Goal: Task Accomplishment & Management: Complete application form

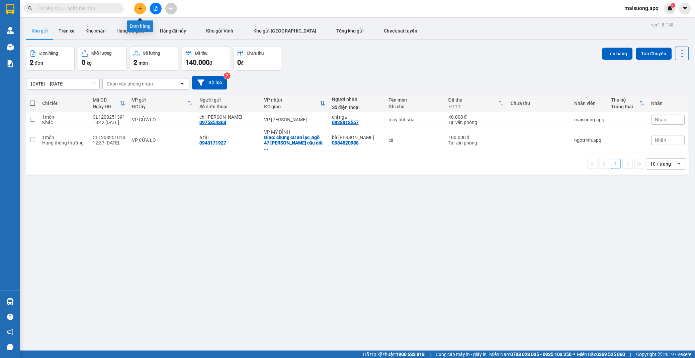
click at [141, 7] on button at bounding box center [140, 9] width 12 height 12
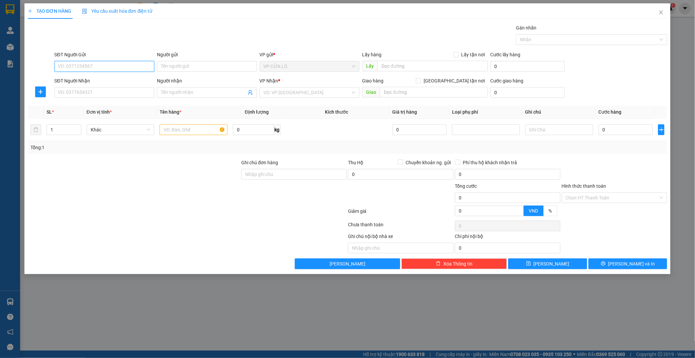
click at [99, 65] on input "SĐT Người Gửi" at bounding box center [105, 66] width 100 height 11
click at [123, 64] on input "SĐT Người Gửi" at bounding box center [105, 66] width 100 height 11
type input "0345419043"
click at [191, 68] on input "Người gửi" at bounding box center [207, 66] width 100 height 11
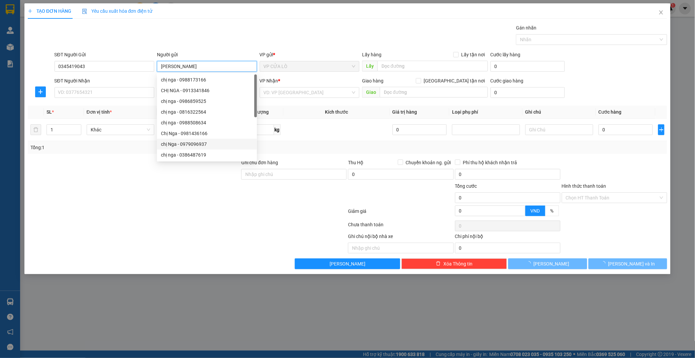
type input "[PERSON_NAME]"
click at [154, 210] on div at bounding box center [187, 212] width 321 height 13
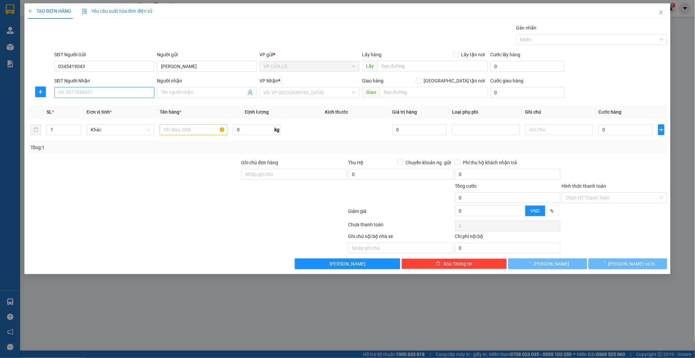
click at [95, 93] on input "SĐT Người Nhận" at bounding box center [105, 92] width 100 height 11
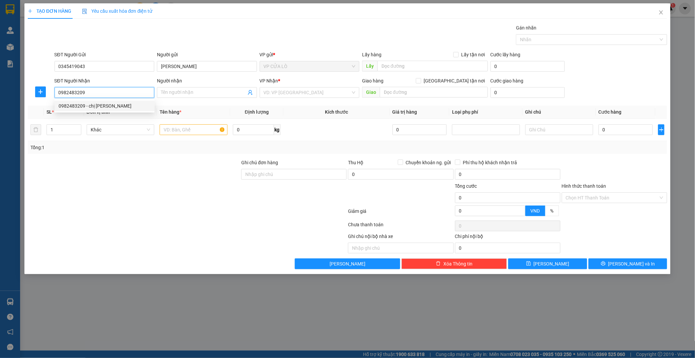
click at [108, 106] on div "0982483209 - chị [PERSON_NAME]" at bounding box center [105, 105] width 92 height 7
type input "0982483209"
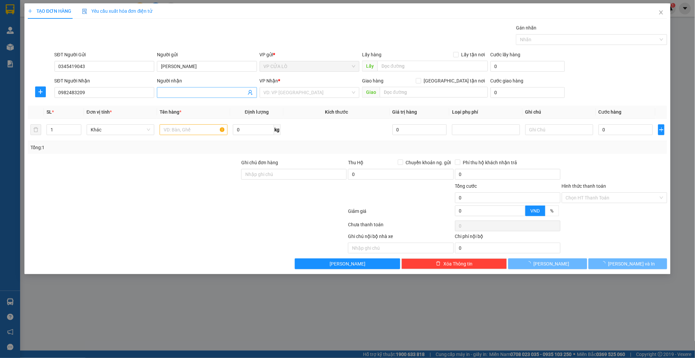
click at [165, 90] on input "Người nhận" at bounding box center [203, 92] width 85 height 7
type input "chị [PERSON_NAME]"
checkbox input "true"
type input "vp"
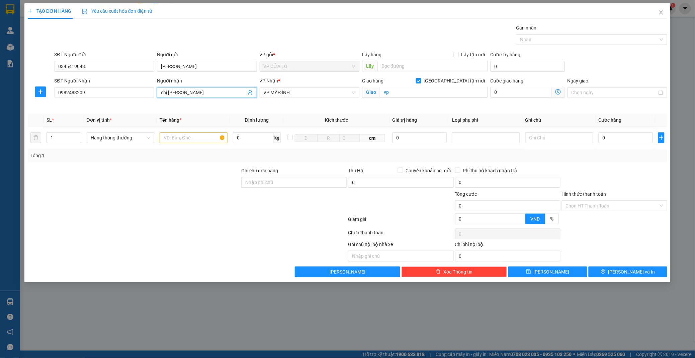
type input "chị [PERSON_NAME]"
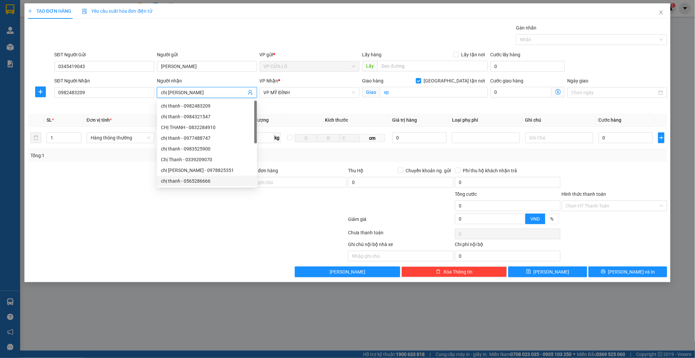
click at [185, 220] on div at bounding box center [187, 220] width 321 height 13
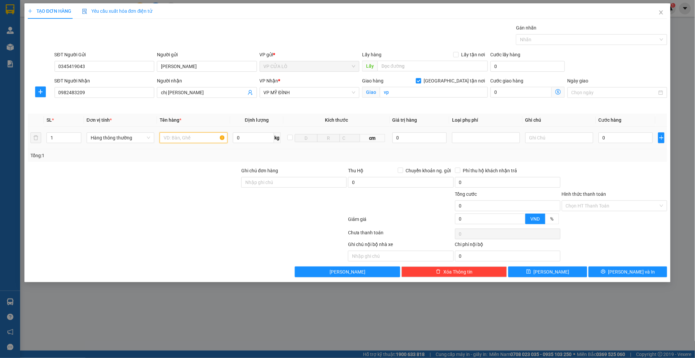
click at [189, 137] on input "text" at bounding box center [194, 137] width 68 height 11
click at [406, 93] on input "vp" at bounding box center [434, 92] width 108 height 11
type input "toà GS1 ,vinhome smart city ha nội"
click at [469, 92] on input "toà GS1 ,vinhome smart city ha nội" at bounding box center [434, 92] width 108 height 11
click at [557, 92] on icon "dollar-circle" at bounding box center [558, 91] width 5 height 5
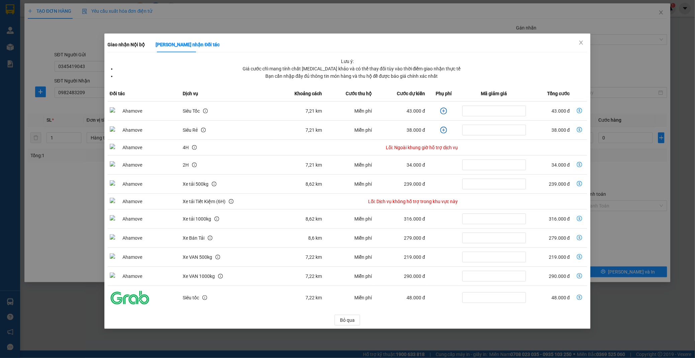
click at [581, 109] on icon "dollar-circle" at bounding box center [579, 110] width 5 height 5
type input "43.000"
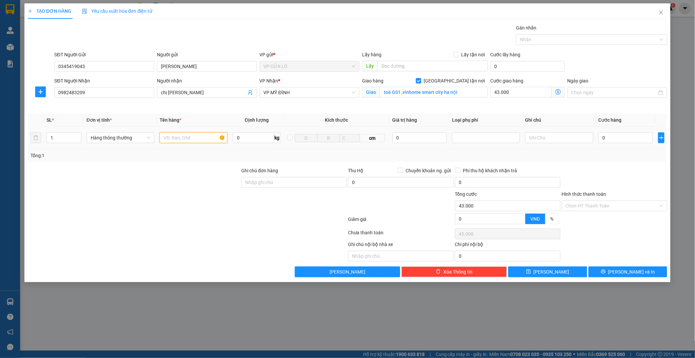
click at [183, 136] on input "text" at bounding box center [194, 137] width 68 height 11
type input "sữa"
click at [615, 136] on input "0" at bounding box center [626, 137] width 55 height 11
type input "4"
type input "43.004"
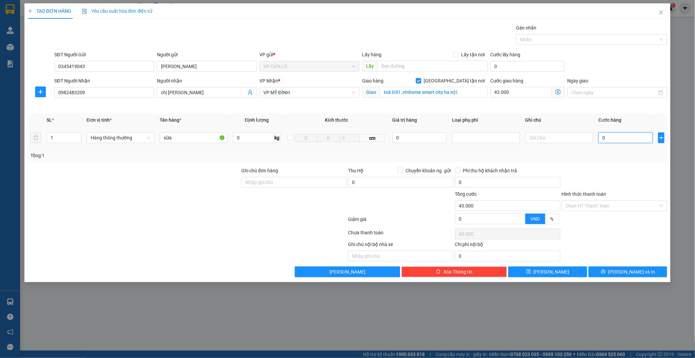
type input "43.004"
type input "40"
type input "43.040"
type input "400"
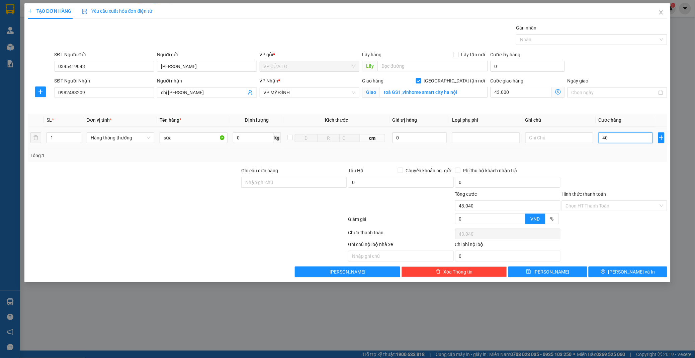
type input "43.400"
type input "4.000"
type input "47.000"
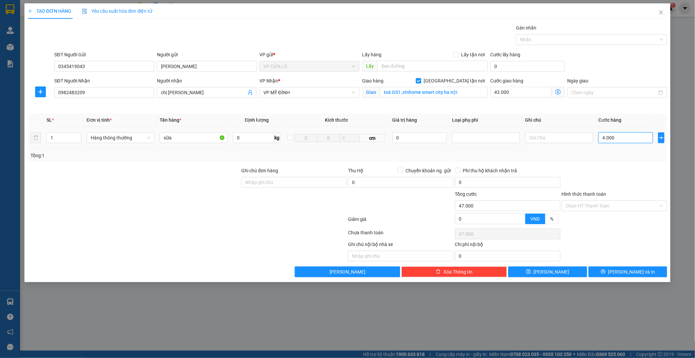
type input "40.000"
type input "83.000"
type input "40.000"
click at [618, 206] on input "Hình thức thanh toán" at bounding box center [612, 206] width 93 height 10
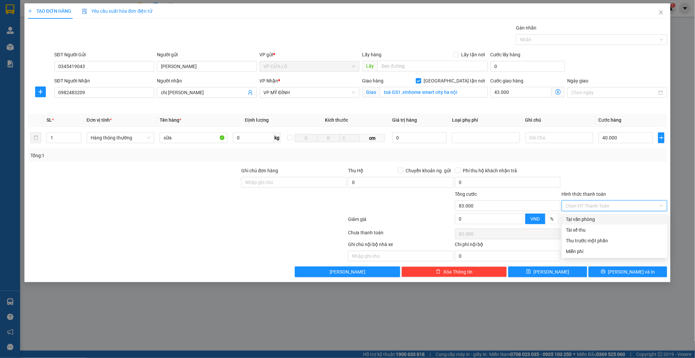
click at [600, 219] on div "Tại văn phòng" at bounding box center [614, 218] width 97 height 7
type input "0"
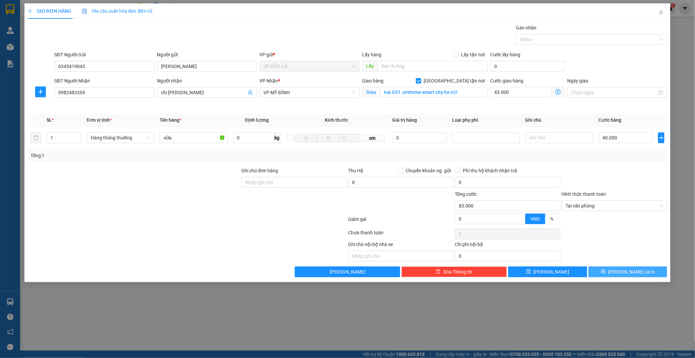
click at [629, 271] on span "[PERSON_NAME] và In" at bounding box center [632, 271] width 47 height 7
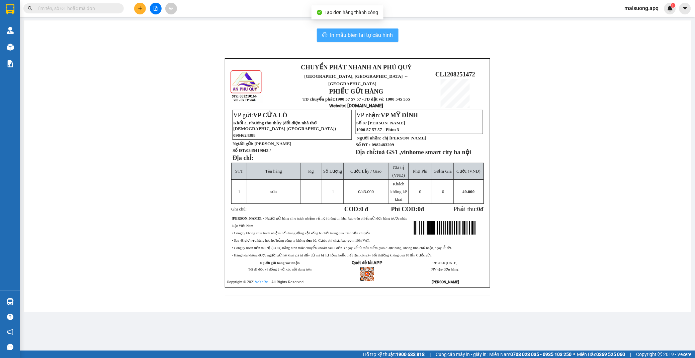
click at [351, 32] on span "In mẫu biên lai tự cấu hình" at bounding box center [361, 35] width 63 height 8
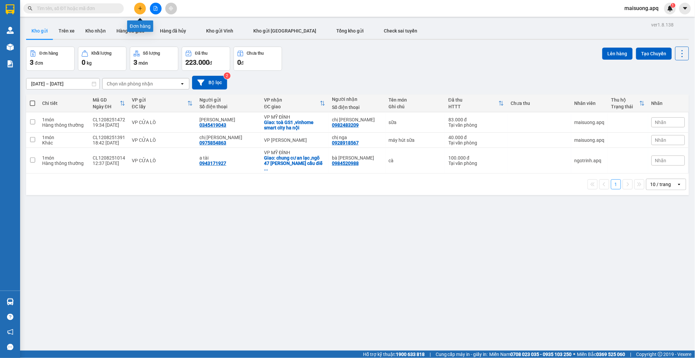
click at [136, 9] on button at bounding box center [140, 9] width 12 height 12
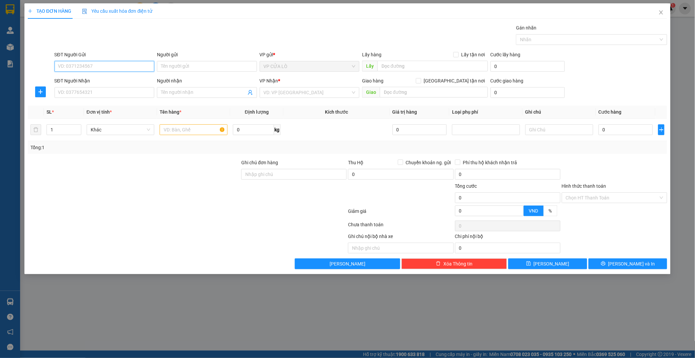
click at [118, 69] on input "SĐT Người Gửi" at bounding box center [105, 66] width 100 height 11
type input "0384587904"
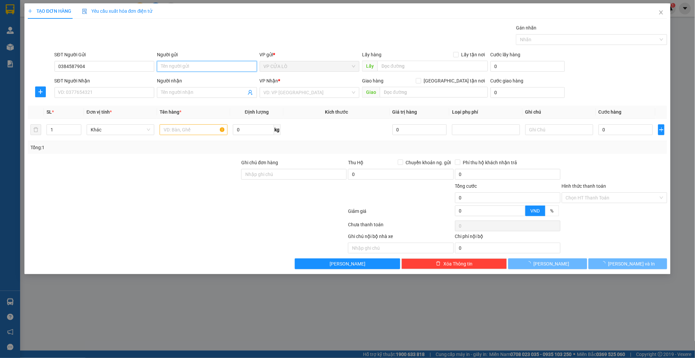
click at [198, 66] on input "Người gửi" at bounding box center [207, 66] width 100 height 11
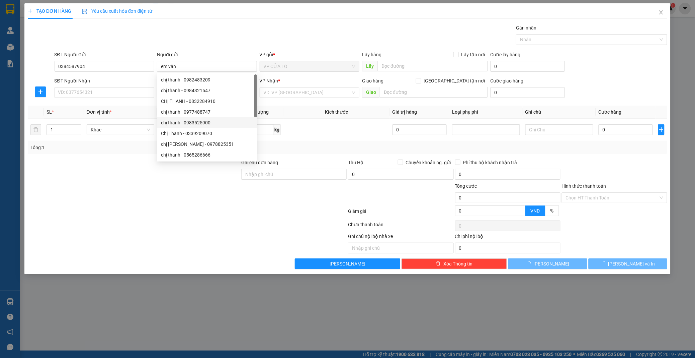
click at [145, 208] on div at bounding box center [187, 212] width 321 height 13
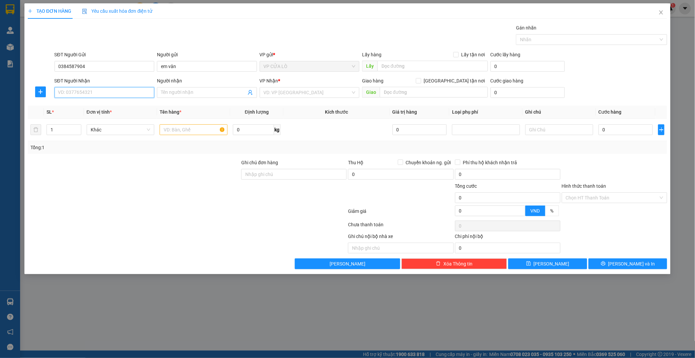
click at [131, 92] on input "SĐT Người Nhận" at bounding box center [105, 92] width 100 height 11
click at [170, 91] on input "Người nhận" at bounding box center [203, 92] width 85 height 7
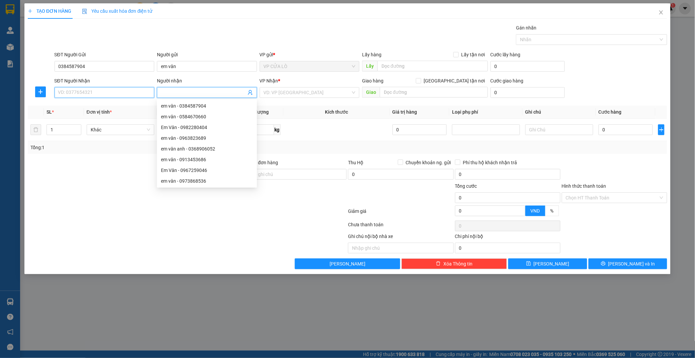
click at [123, 92] on input "SĐT Người Nhận" at bounding box center [105, 92] width 100 height 11
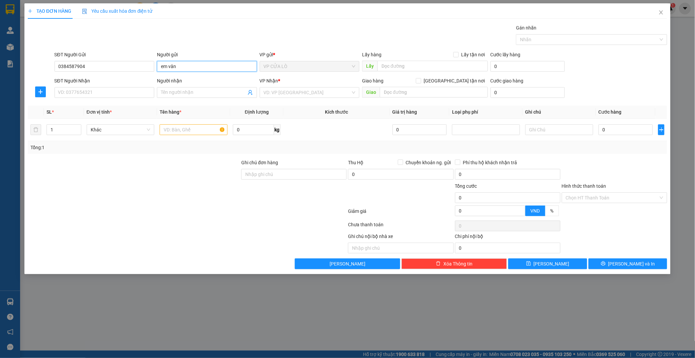
click at [180, 65] on input "em vân" at bounding box center [207, 66] width 100 height 11
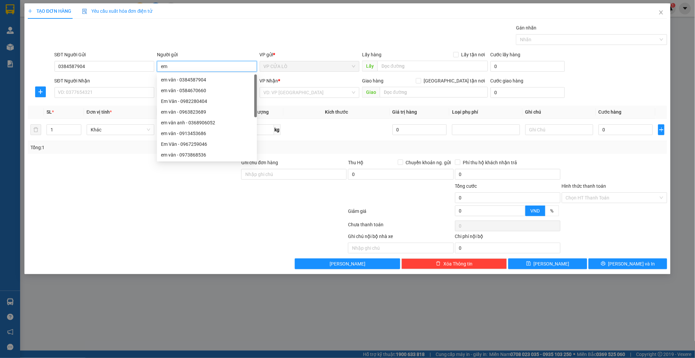
type input "e"
click at [114, 66] on input "0384587904" at bounding box center [105, 66] width 100 height 11
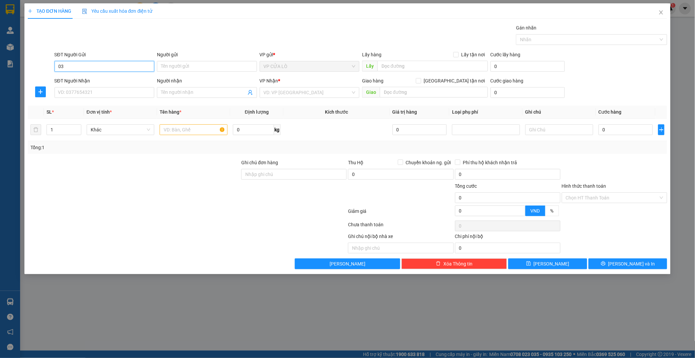
type input "0"
click at [99, 81] on div "0384587904 - em vân" at bounding box center [105, 79] width 92 height 7
type input "0384587904"
type input "em vân"
click at [99, 92] on input "SĐT Người Nhận" at bounding box center [105, 92] width 100 height 11
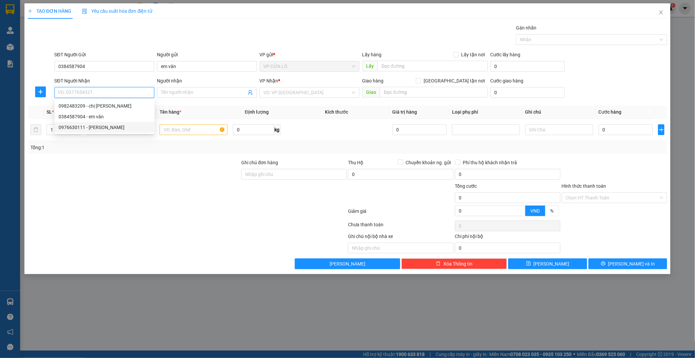
click at [92, 125] on div "0976630111 - [PERSON_NAME]" at bounding box center [105, 127] width 92 height 7
type input "0976630111"
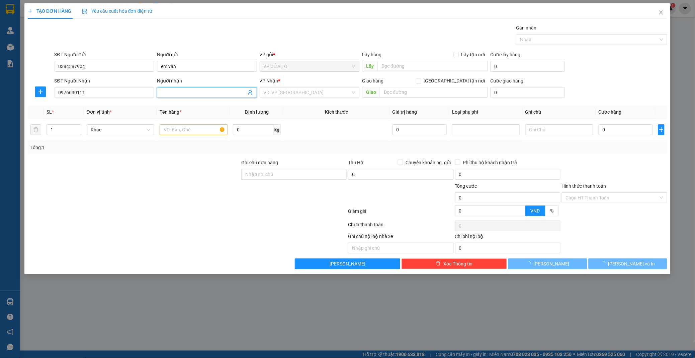
click at [198, 94] on input "Người nhận" at bounding box center [203, 92] width 85 height 7
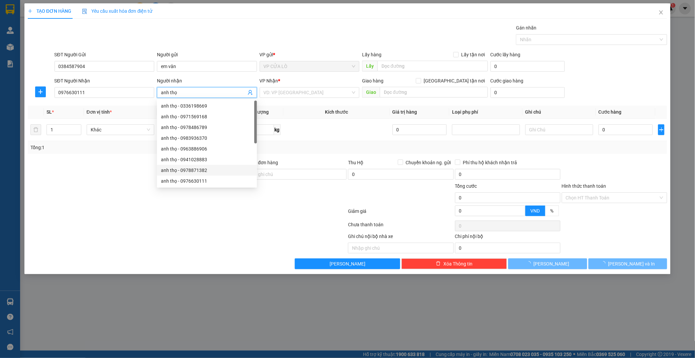
type input "anh thọ"
click at [134, 171] on div at bounding box center [134, 170] width 214 height 23
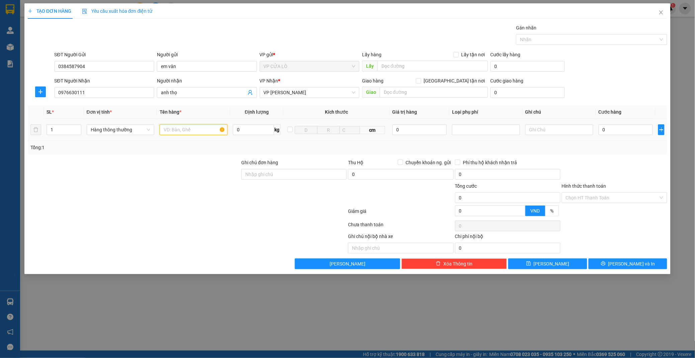
click at [180, 131] on input "text" at bounding box center [194, 129] width 68 height 11
type input "hải sản"
click at [615, 133] on input "0" at bounding box center [626, 129] width 55 height 11
type input "4"
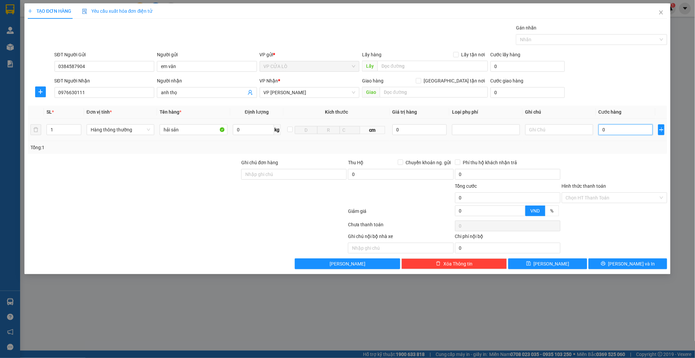
type input "4"
type input "40"
type input "400"
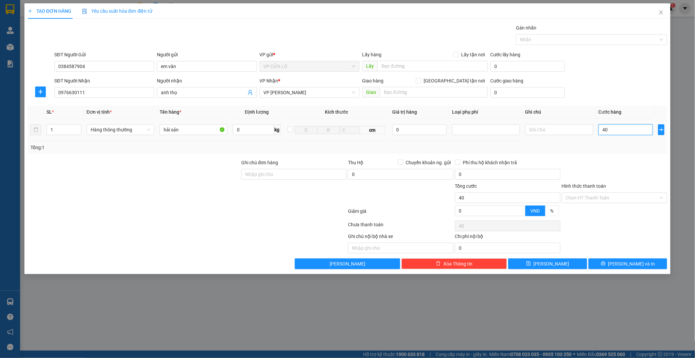
type input "400"
type input "4.000"
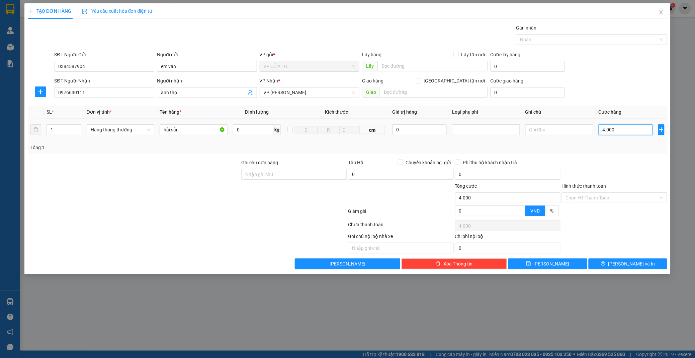
type input "40.000"
click at [608, 261] on button "[PERSON_NAME] và In" at bounding box center [628, 263] width 79 height 11
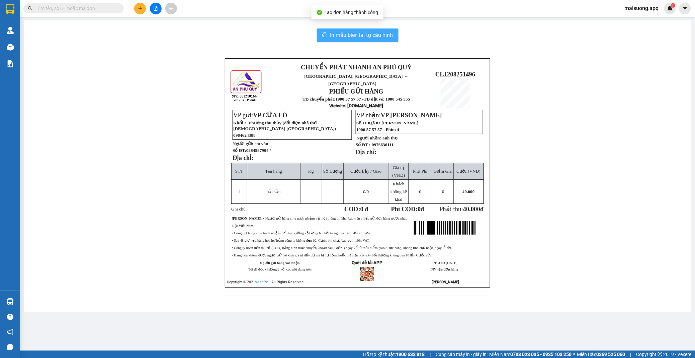
click at [366, 32] on span "In mẫu biên lai tự cấu hình" at bounding box center [361, 35] width 63 height 8
